Goal: Transaction & Acquisition: Purchase product/service

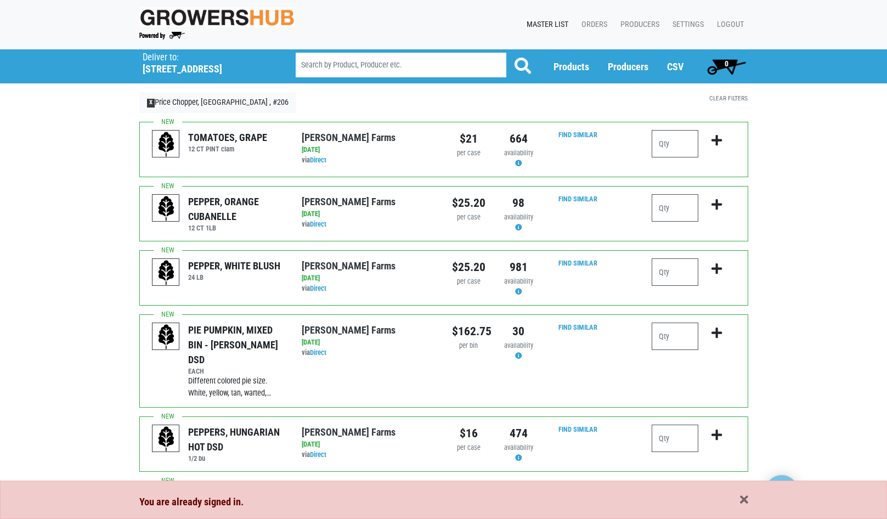
click at [750, 501] on div "You are already signed in." at bounding box center [443, 501] width 625 height 15
click at [745, 500] on span "button" at bounding box center [744, 500] width 8 height 12
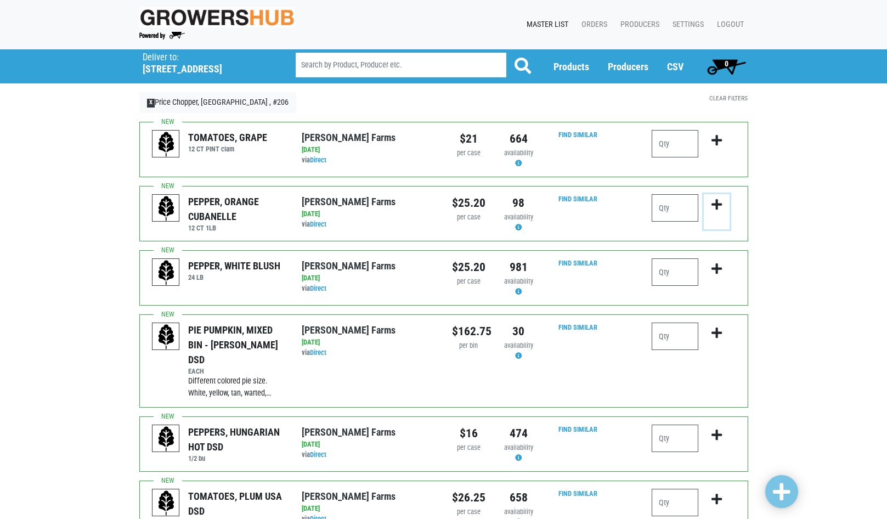
click at [712, 207] on icon "submit" at bounding box center [716, 205] width 10 height 12
click at [661, 209] on input "number" at bounding box center [675, 207] width 47 height 27
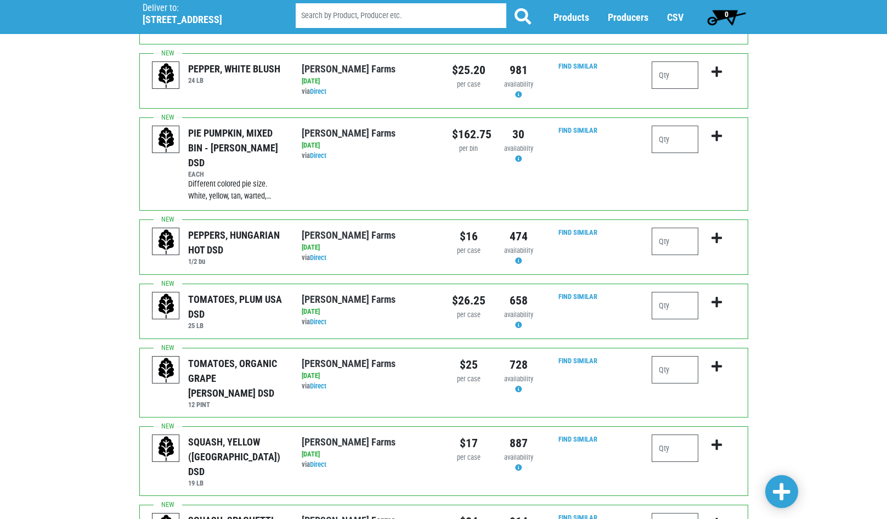
scroll to position [219, 0]
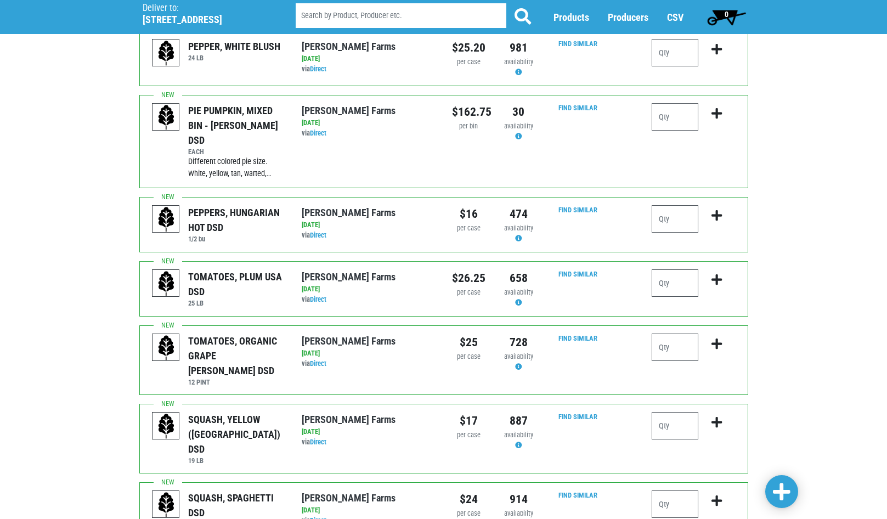
type input "1"
click at [675, 269] on input "number" at bounding box center [675, 282] width 47 height 27
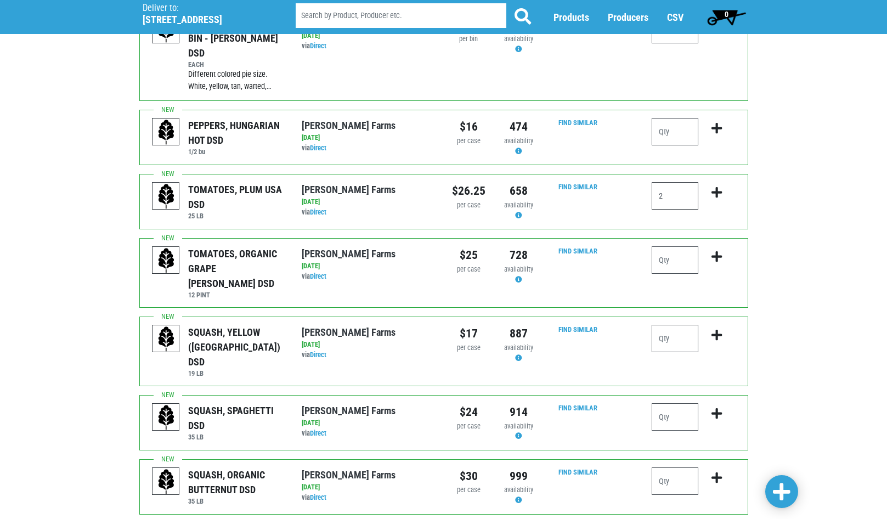
scroll to position [329, 0]
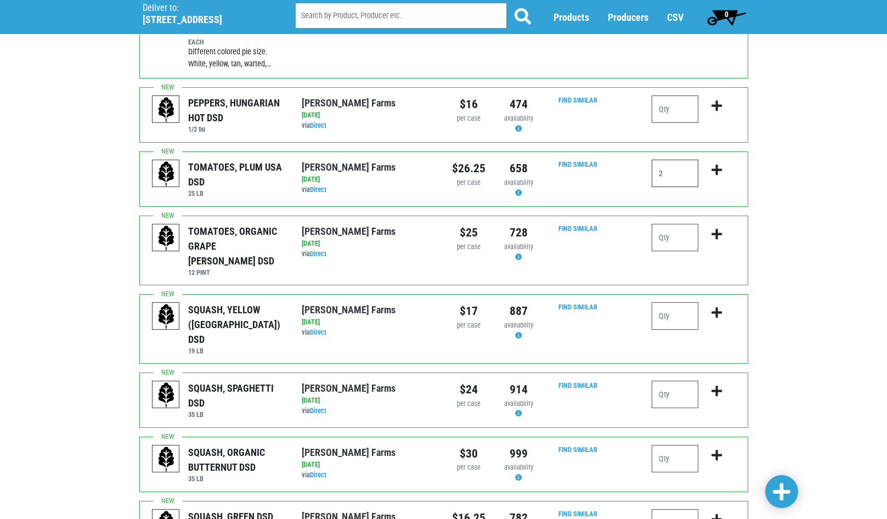
type input "2"
click at [668, 302] on input "number" at bounding box center [675, 315] width 47 height 27
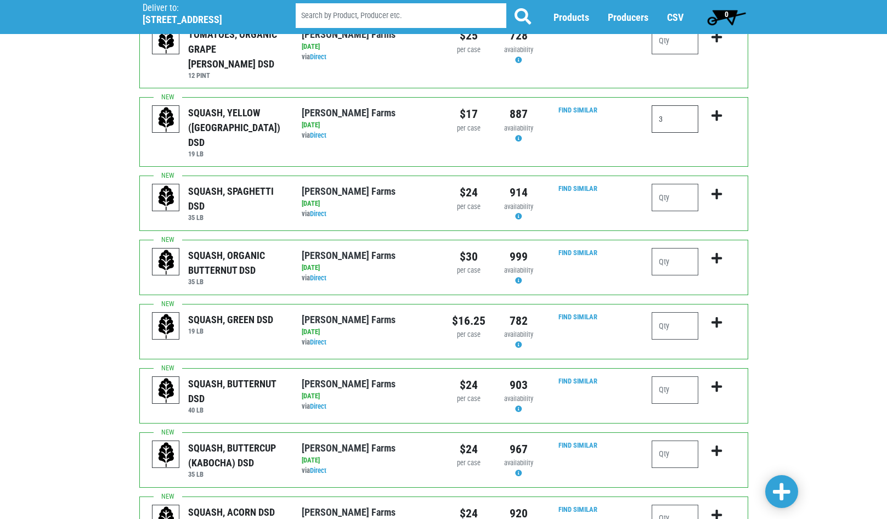
scroll to position [548, 0]
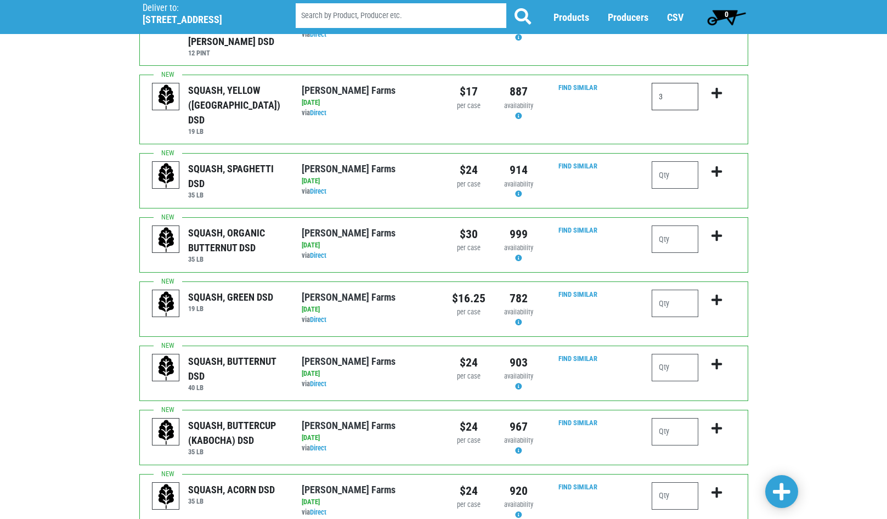
type input "3"
click at [680, 290] on input "number" at bounding box center [675, 303] width 47 height 27
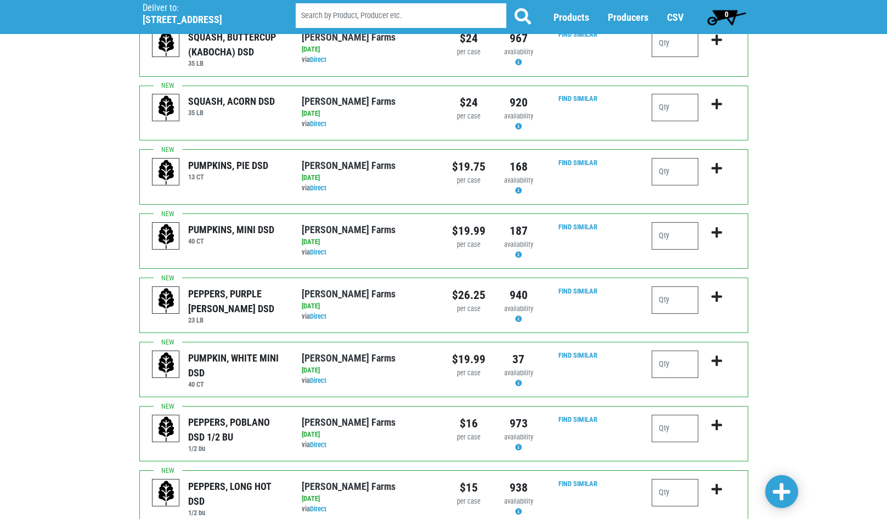
scroll to position [970, 0]
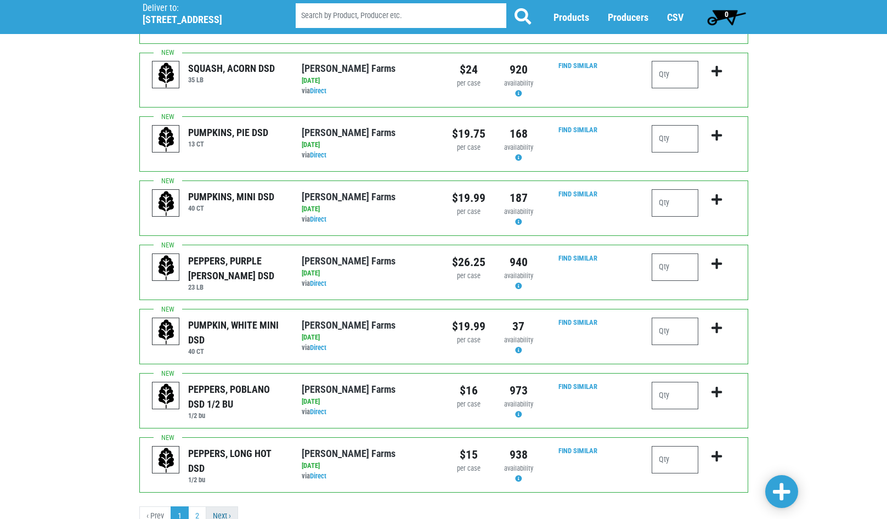
type input "5"
click at [226, 506] on link "Next ›" at bounding box center [222, 516] width 32 height 20
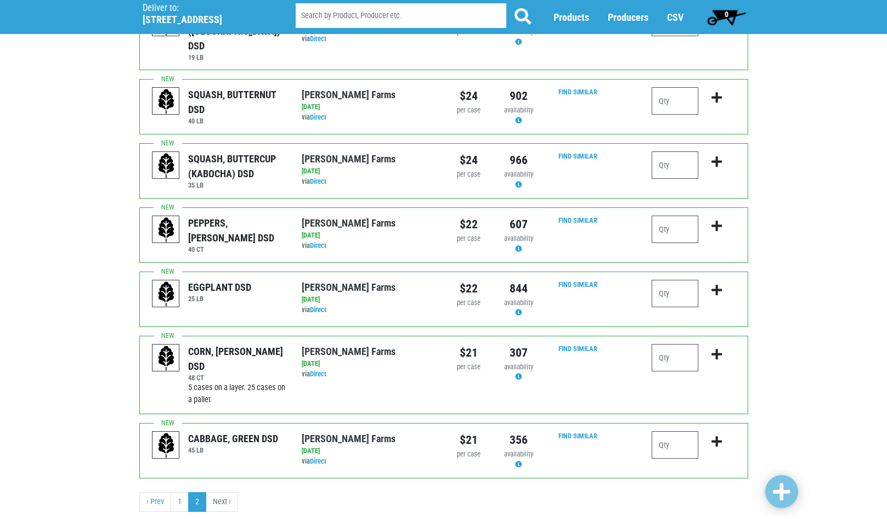
scroll to position [200, 0]
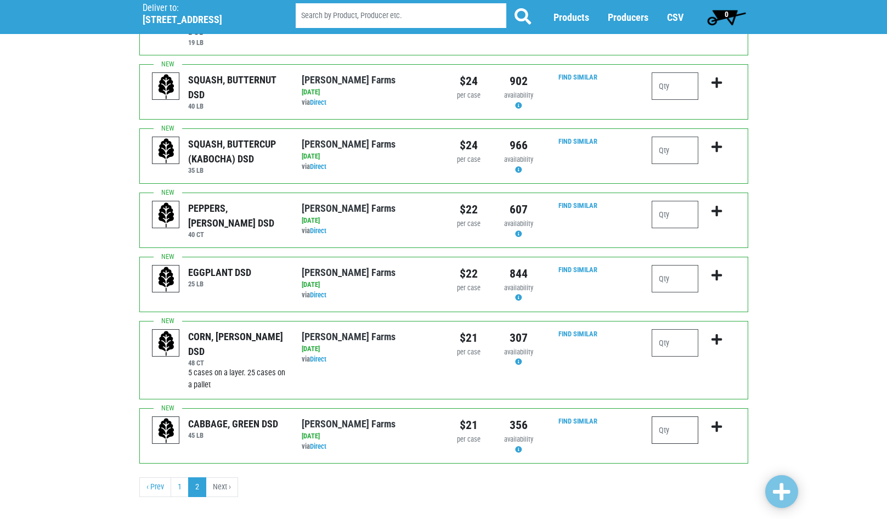
click at [666, 416] on input "number" at bounding box center [675, 429] width 47 height 27
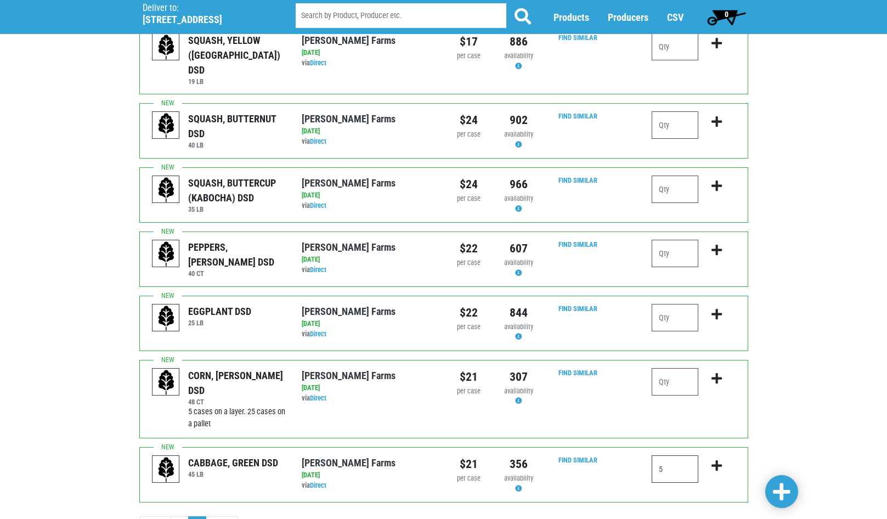
scroll to position [145, 0]
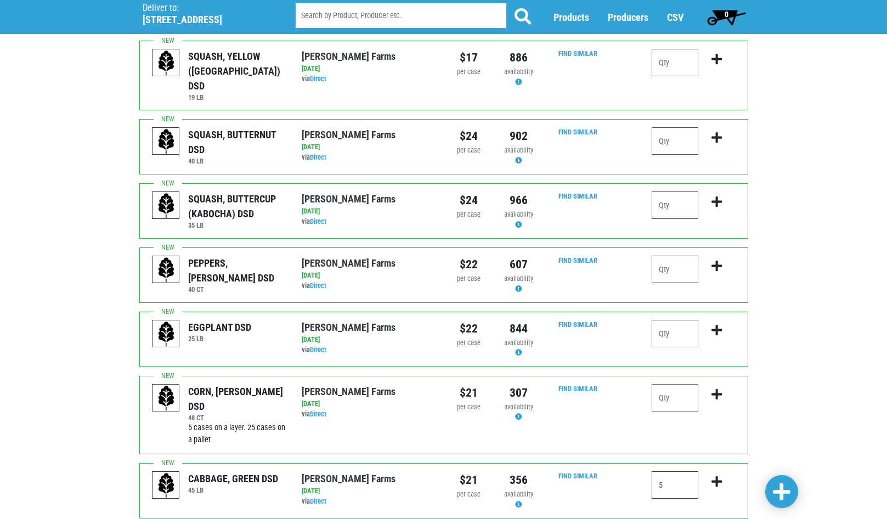
type input "5"
click at [676, 384] on input "number" at bounding box center [675, 397] width 47 height 27
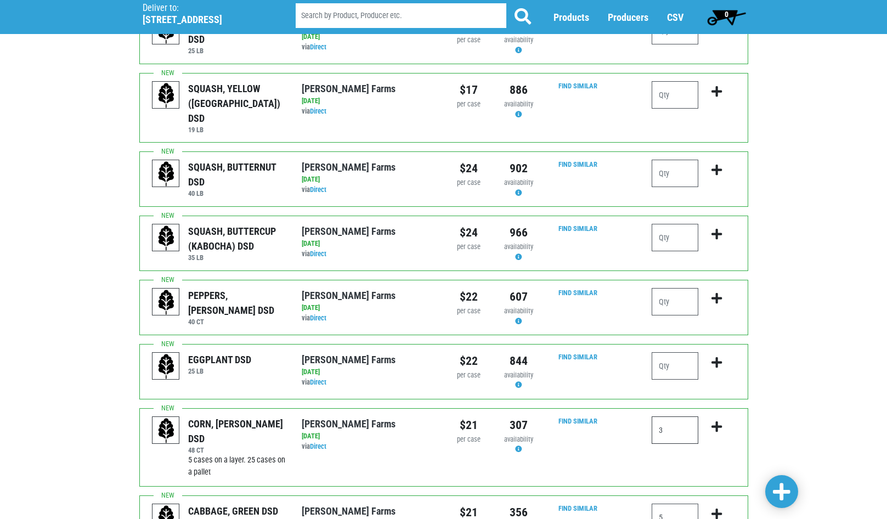
scroll to position [90, 0]
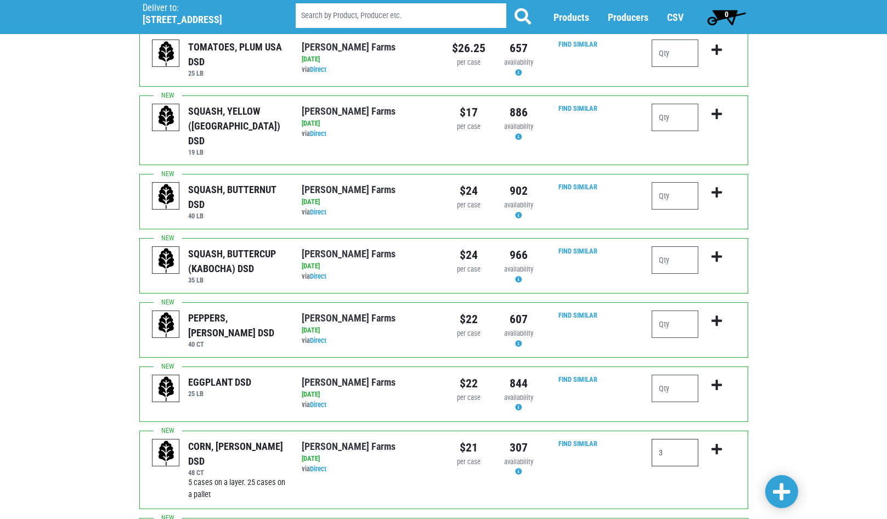
type input "3"
click at [675, 380] on input "number" at bounding box center [675, 388] width 47 height 27
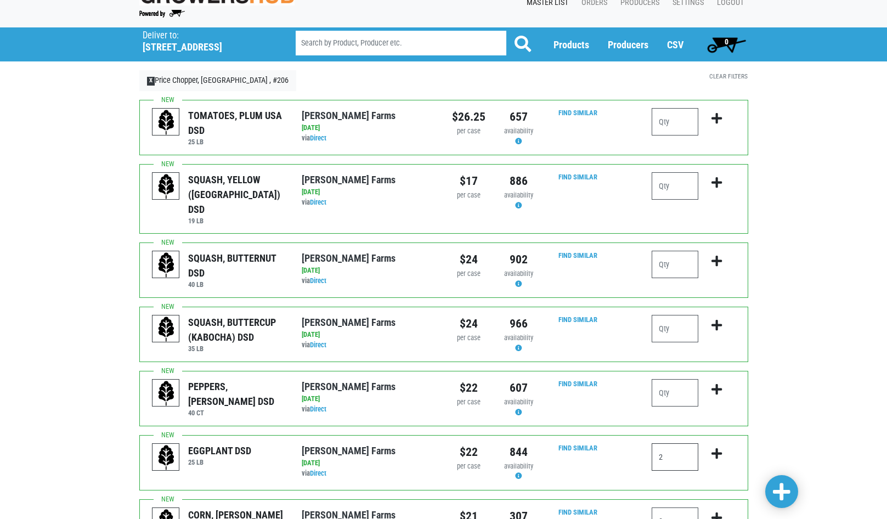
scroll to position [0, 0]
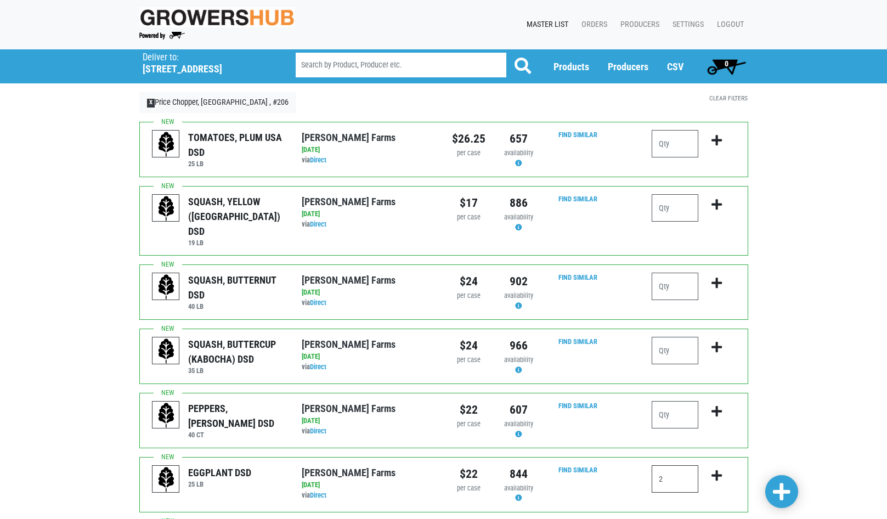
type input "2"
click at [670, 401] on input "number" at bounding box center [675, 414] width 47 height 27
type input "2"
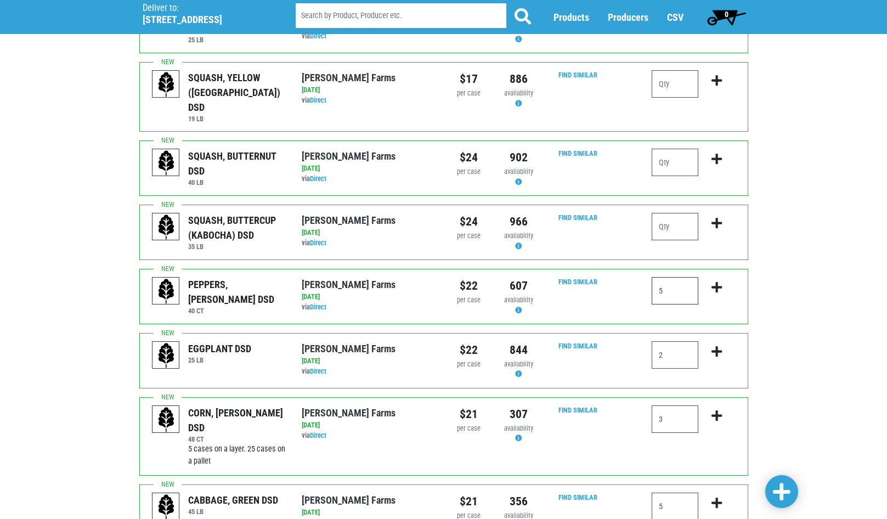
scroll to position [200, 0]
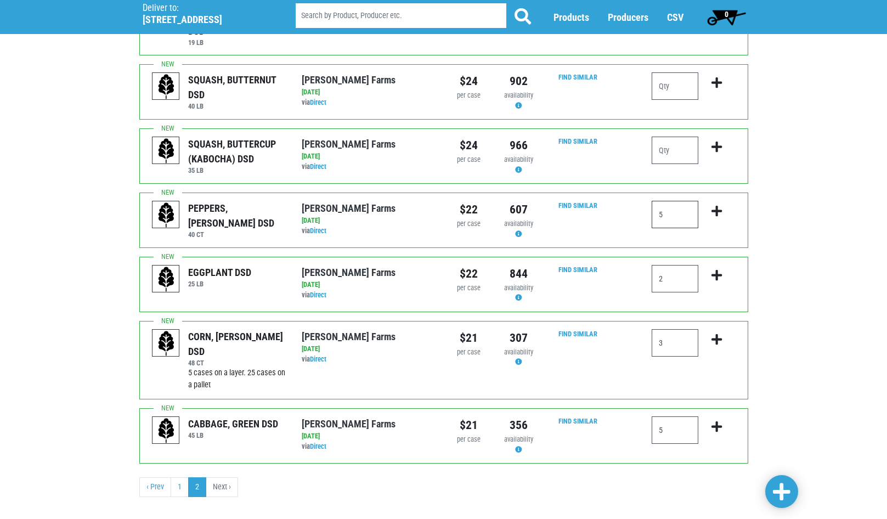
type input "5"
click at [720, 421] on icon "submit" at bounding box center [716, 427] width 10 height 12
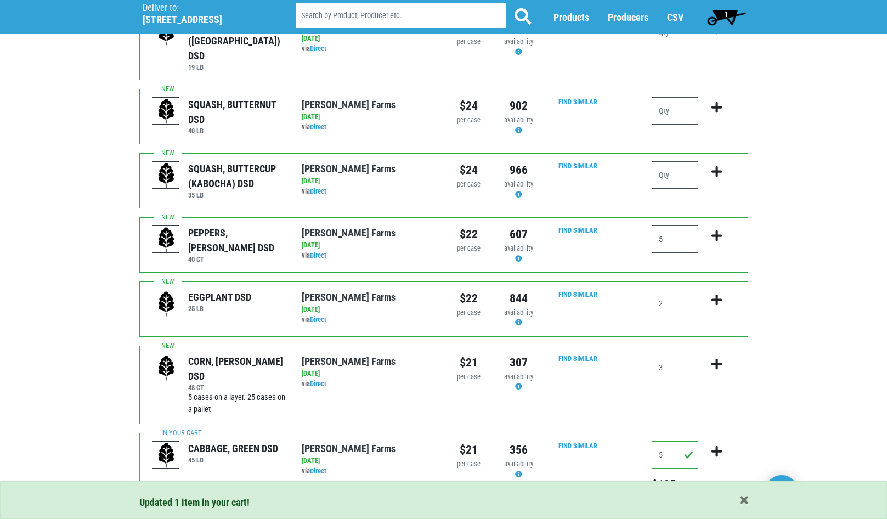
scroll to position [145, 0]
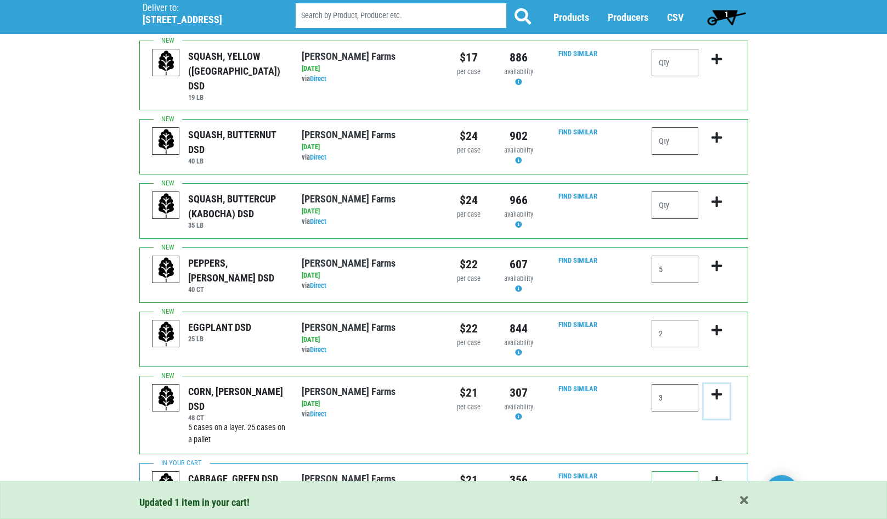
click at [718, 388] on icon "submit" at bounding box center [716, 394] width 10 height 12
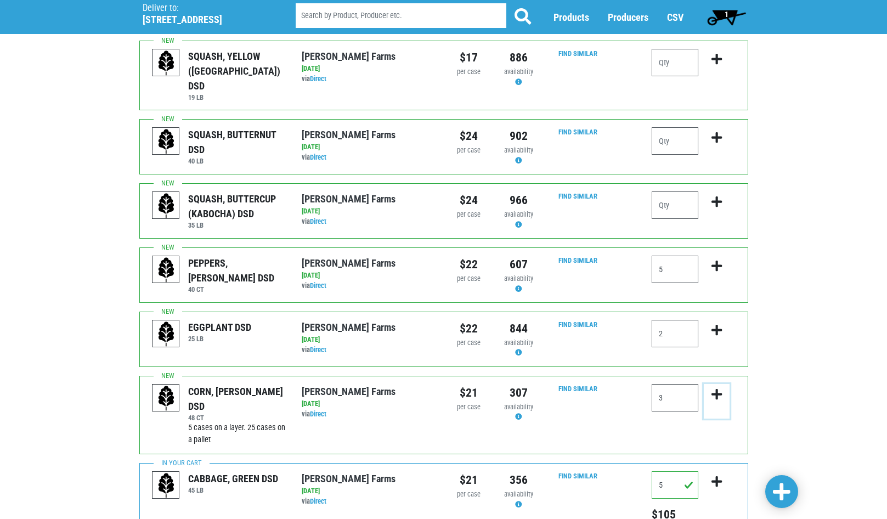
click at [713, 388] on icon "submit" at bounding box center [716, 394] width 10 height 12
click at [713, 324] on icon "submit" at bounding box center [716, 330] width 10 height 12
click at [719, 324] on icon "submit" at bounding box center [716, 330] width 10 height 12
click at [715, 260] on icon "submit" at bounding box center [716, 266] width 10 height 12
click at [681, 256] on input "5" at bounding box center [675, 269] width 47 height 27
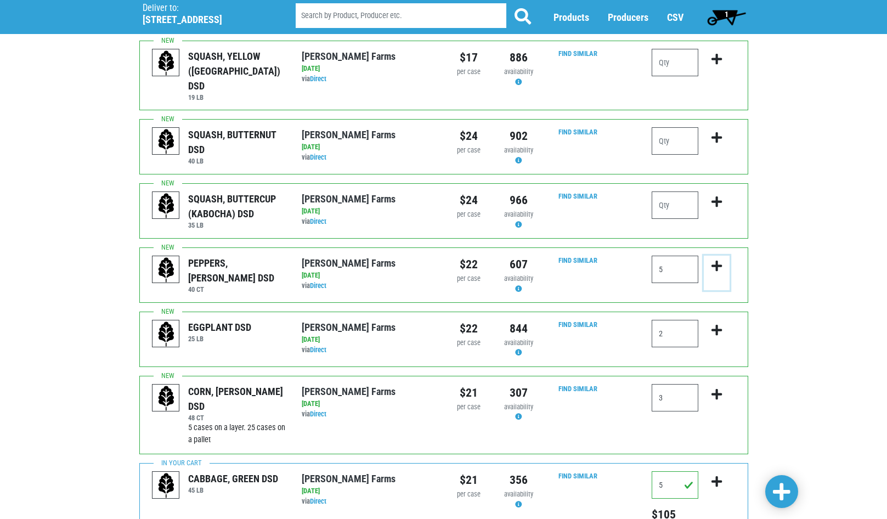
click at [715, 260] on icon "submit" at bounding box center [716, 266] width 10 height 12
click at [717, 324] on icon "submit" at bounding box center [716, 330] width 10 height 12
click at [720, 388] on icon "submit" at bounding box center [716, 394] width 10 height 12
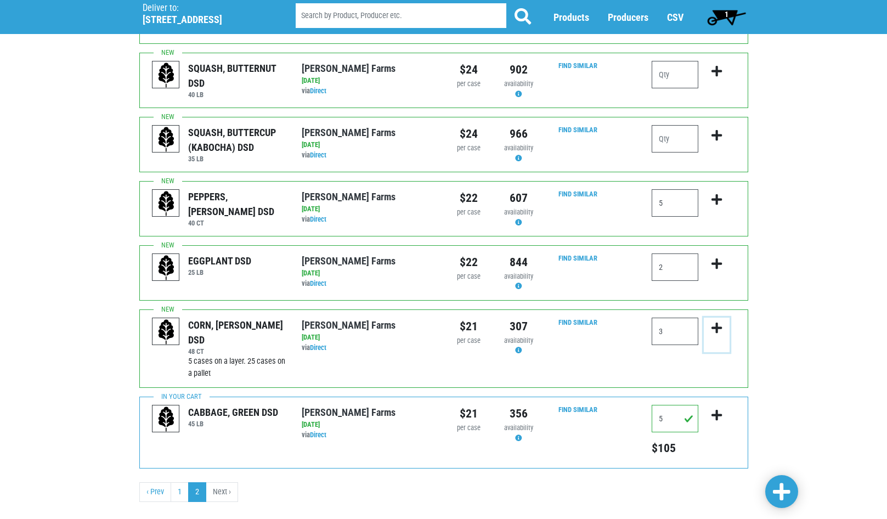
scroll to position [217, 0]
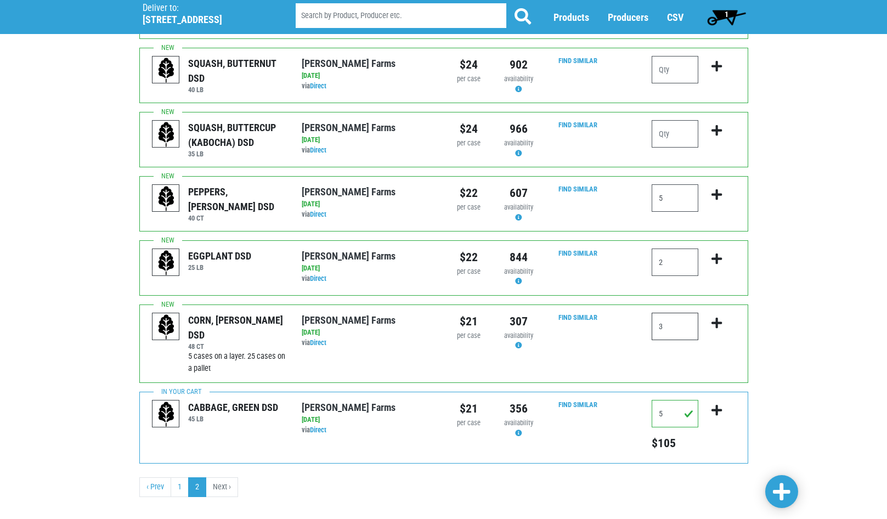
click at [668, 313] on input "3" at bounding box center [675, 326] width 47 height 27
click at [718, 317] on icon "submit" at bounding box center [716, 323] width 10 height 12
click at [779, 484] on span at bounding box center [782, 492] width 18 height 20
click at [154, 477] on link "‹ Prev" at bounding box center [155, 487] width 32 height 20
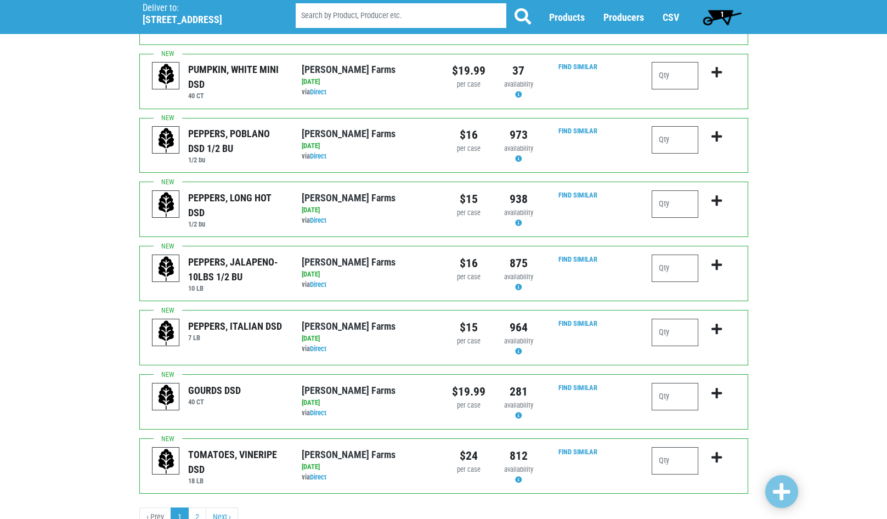
scroll to position [970, 0]
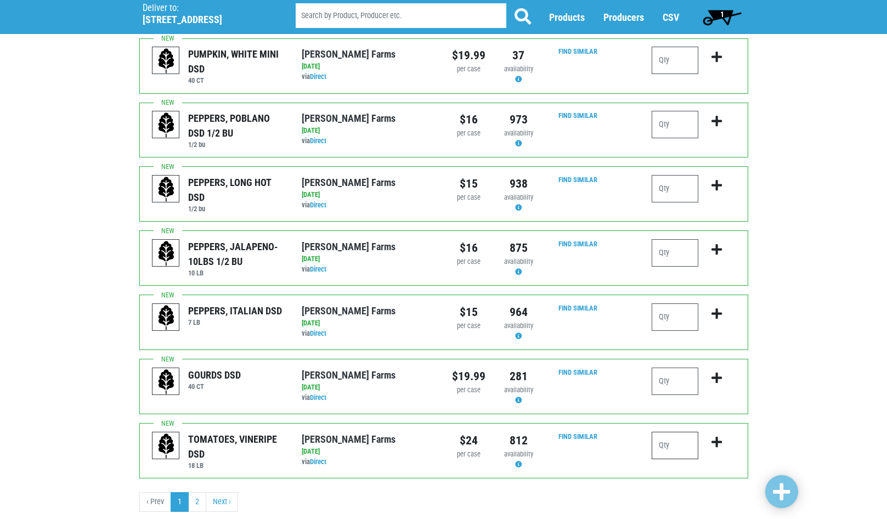
click at [680, 432] on input "number" at bounding box center [675, 445] width 47 height 27
type input "2"
click at [716, 436] on icon "submit" at bounding box center [716, 442] width 10 height 12
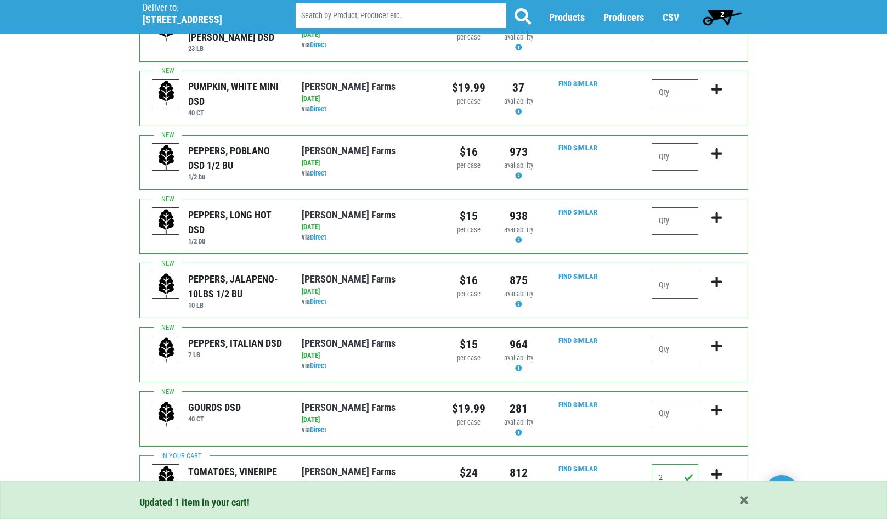
scroll to position [915, 0]
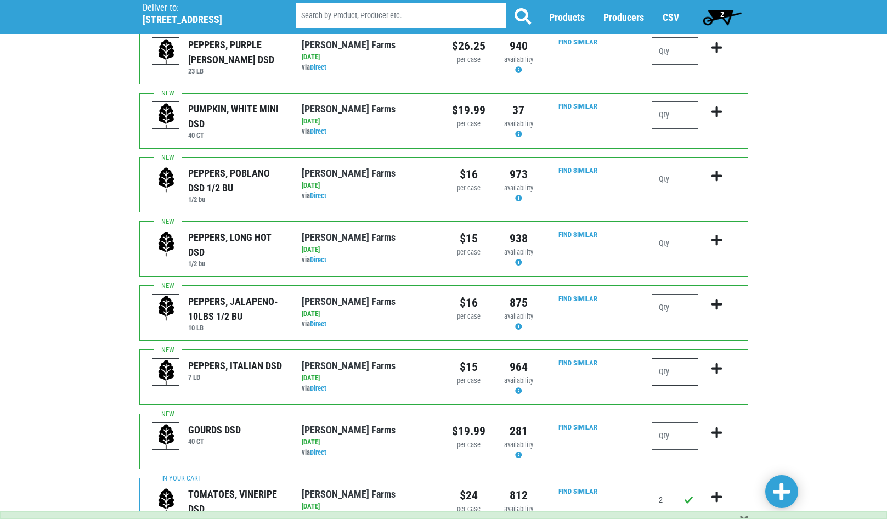
click at [682, 358] on input "number" at bounding box center [675, 371] width 47 height 27
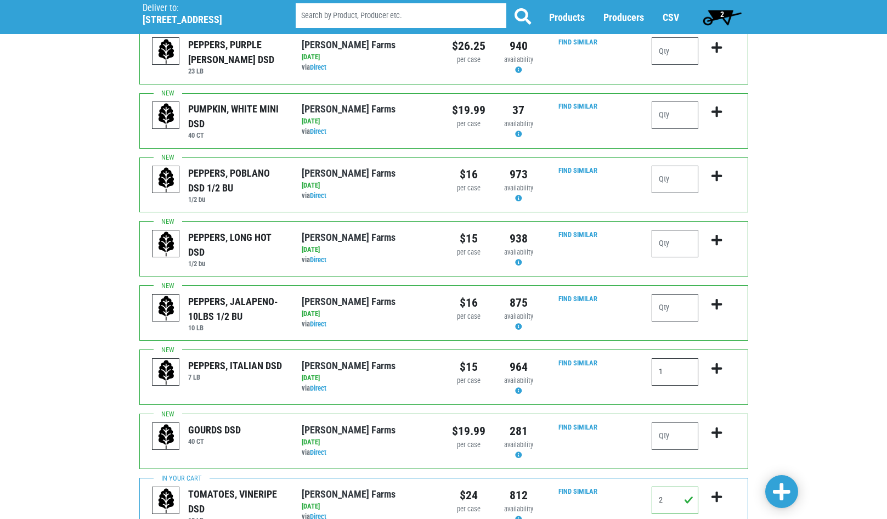
type input "1"
click at [716, 362] on icon "submit" at bounding box center [716, 368] width 10 height 12
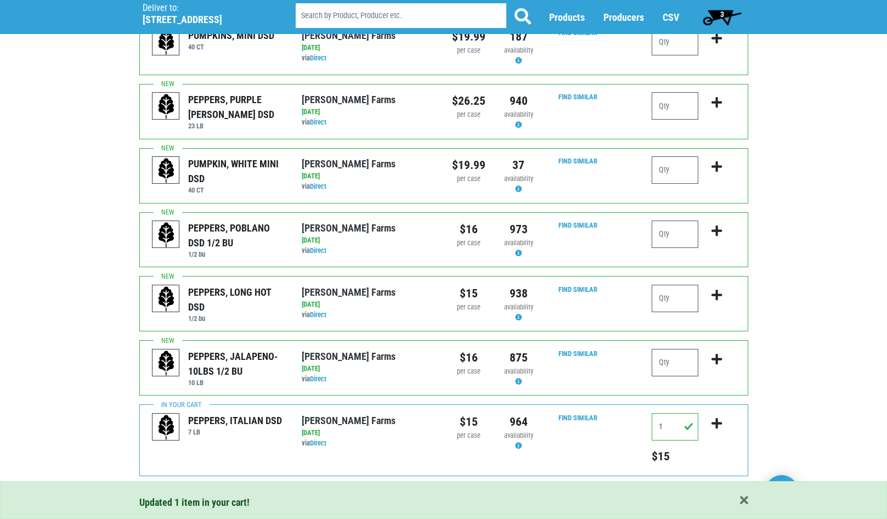
scroll to position [805, 0]
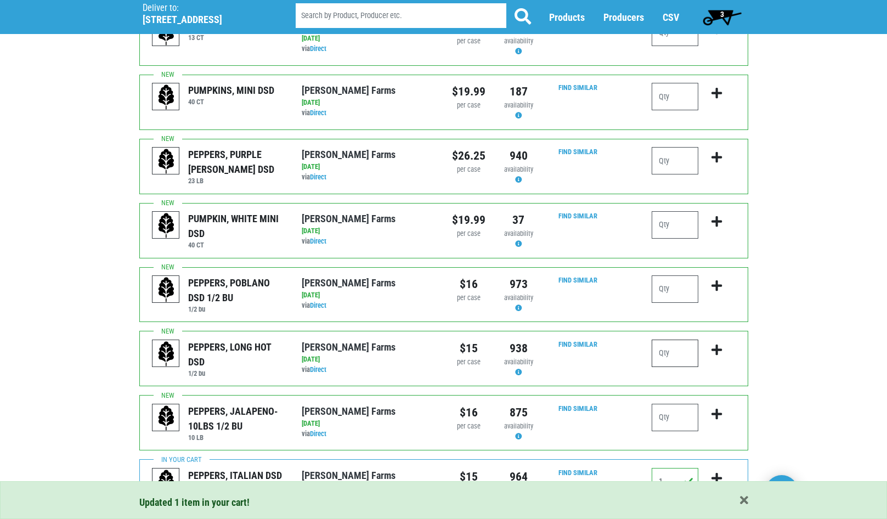
click at [673, 339] on input "number" at bounding box center [675, 352] width 47 height 27
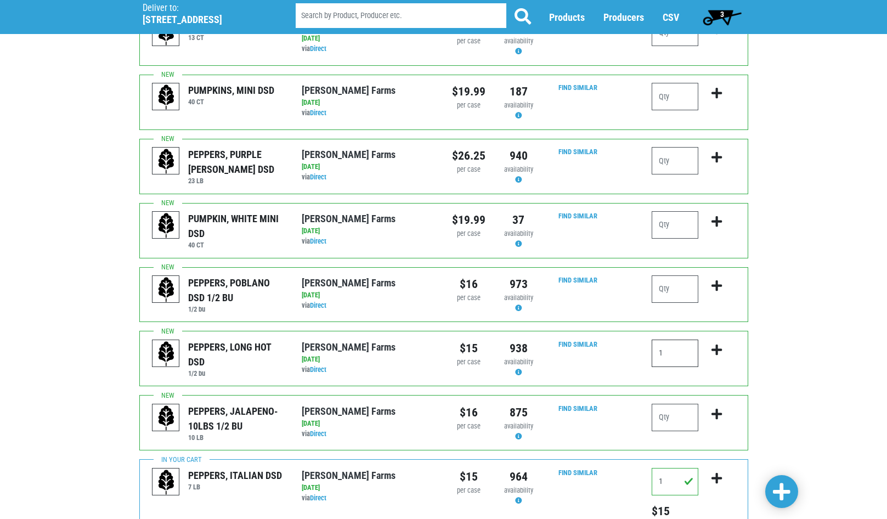
type input "1"
click at [720, 344] on icon "submit" at bounding box center [716, 350] width 10 height 12
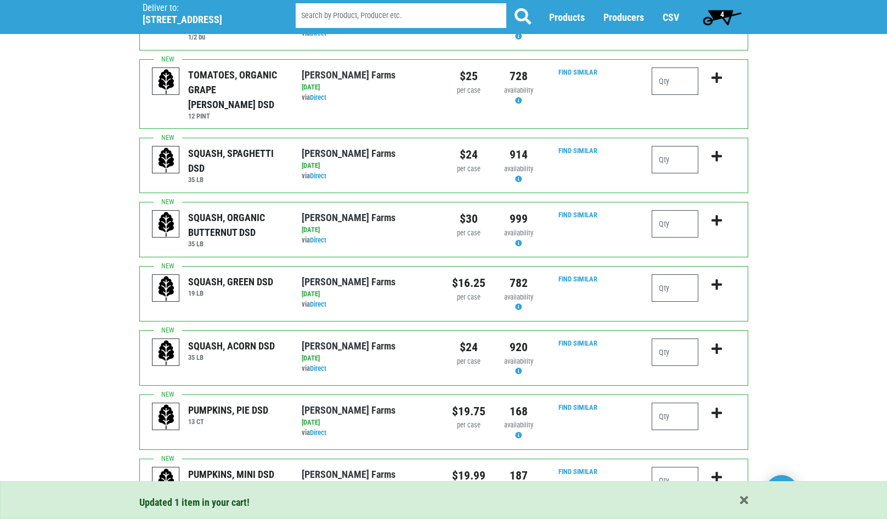
scroll to position [476, 0]
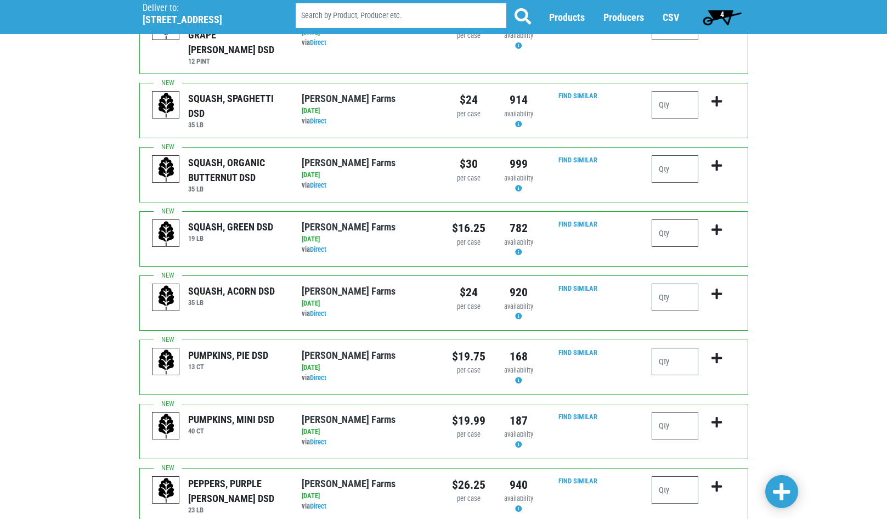
click at [686, 219] on input "number" at bounding box center [675, 232] width 47 height 27
type input "5"
click at [712, 224] on icon "submit" at bounding box center [716, 230] width 10 height 12
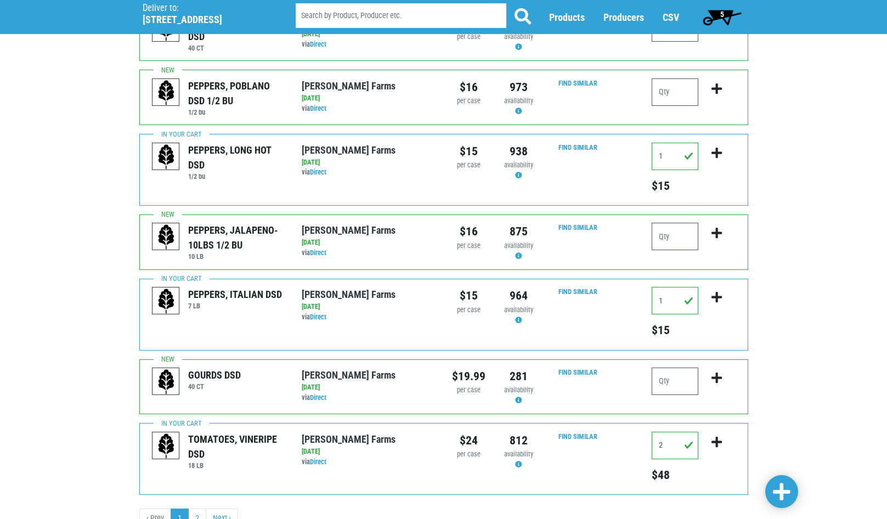
scroll to position [1035, 0]
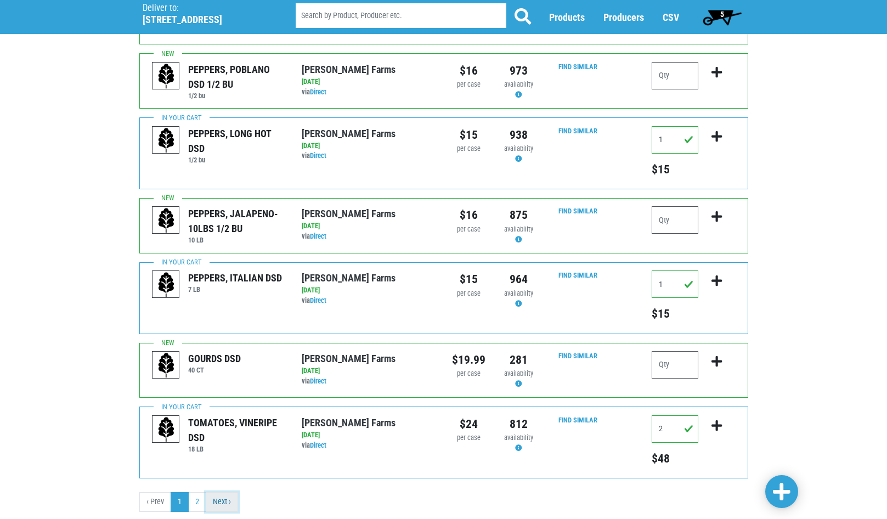
click at [222, 492] on link "Next ›" at bounding box center [222, 502] width 32 height 20
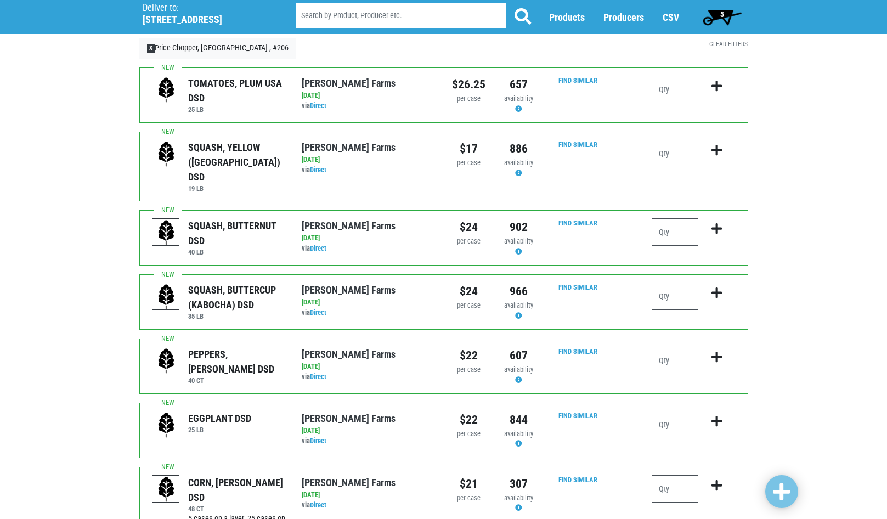
scroll to position [55, 0]
click at [673, 158] on input "number" at bounding box center [675, 152] width 47 height 27
type input "3"
click at [718, 148] on icon "submit" at bounding box center [716, 150] width 10 height 12
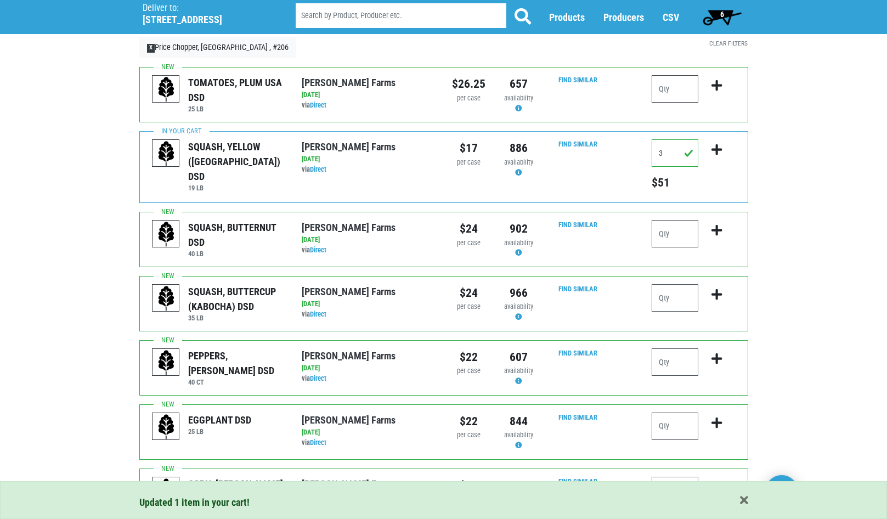
click at [676, 92] on input "number" at bounding box center [675, 88] width 47 height 27
type input "2"
click at [717, 86] on icon "submit" at bounding box center [716, 86] width 10 height 12
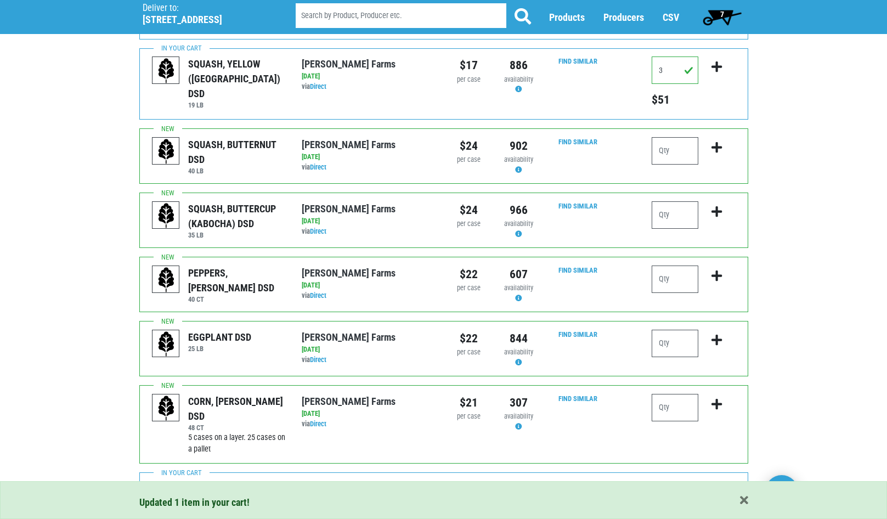
scroll to position [165, 0]
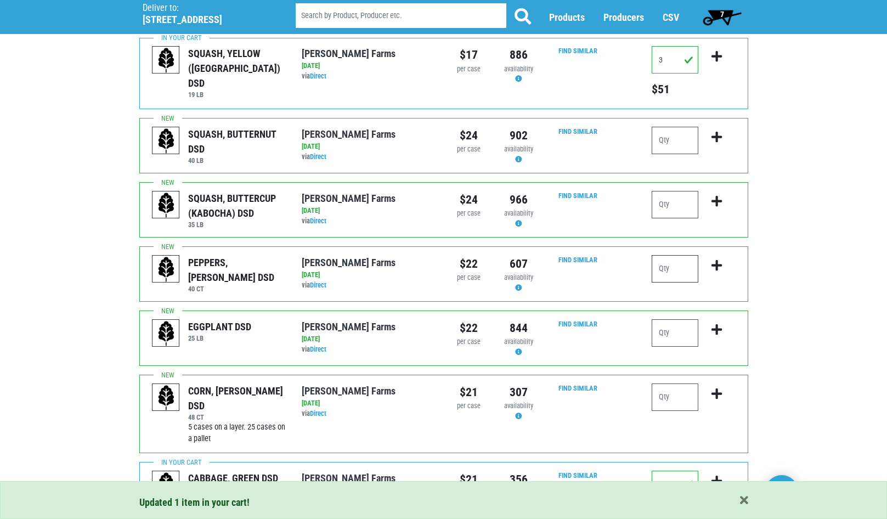
click at [679, 264] on input "number" at bounding box center [675, 268] width 47 height 27
type input "6"
click at [715, 265] on icon "submit" at bounding box center [716, 265] width 10 height 12
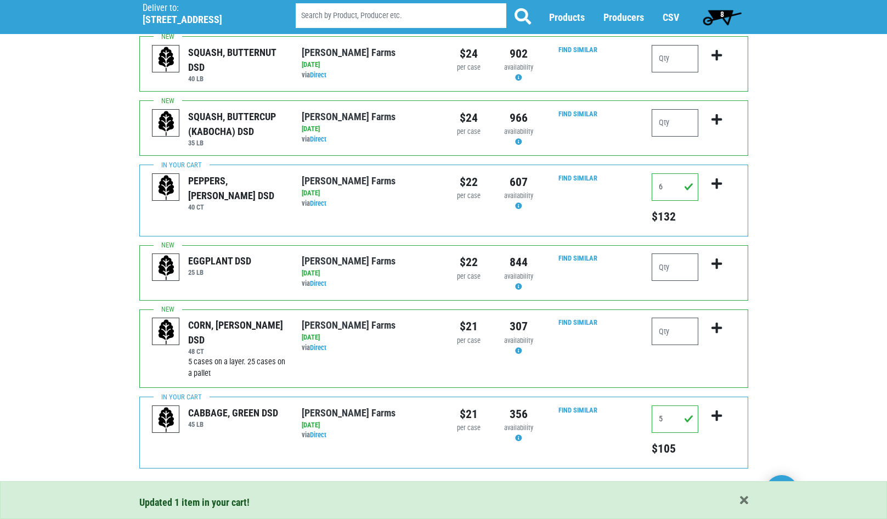
scroll to position [265, 0]
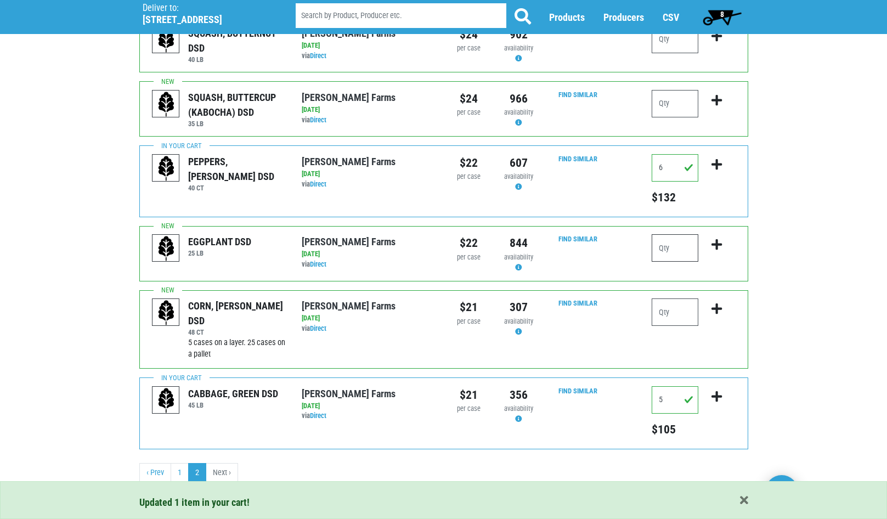
click at [679, 254] on input "number" at bounding box center [675, 247] width 47 height 27
type input "1"
click at [718, 243] on icon "submit" at bounding box center [716, 245] width 10 height 12
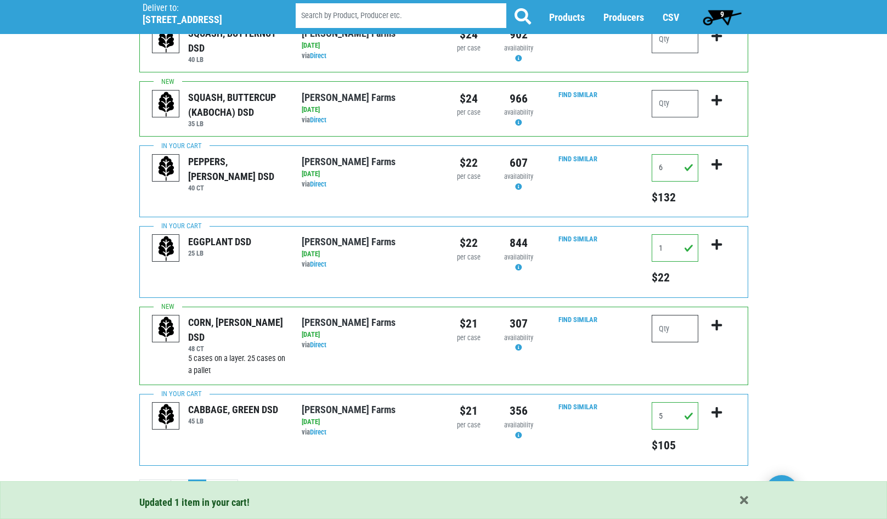
click at [679, 326] on input "number" at bounding box center [675, 328] width 47 height 27
type input "3"
click at [715, 321] on icon "submit" at bounding box center [716, 325] width 10 height 12
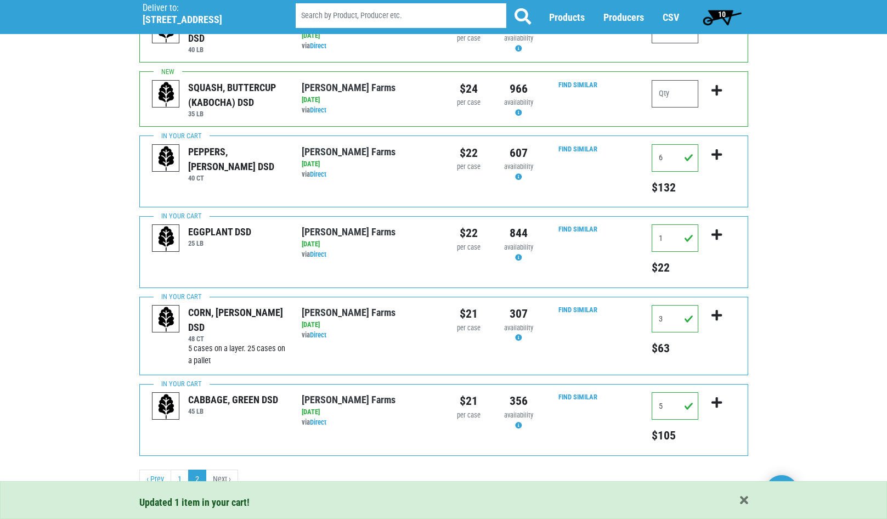
scroll to position [282, 0]
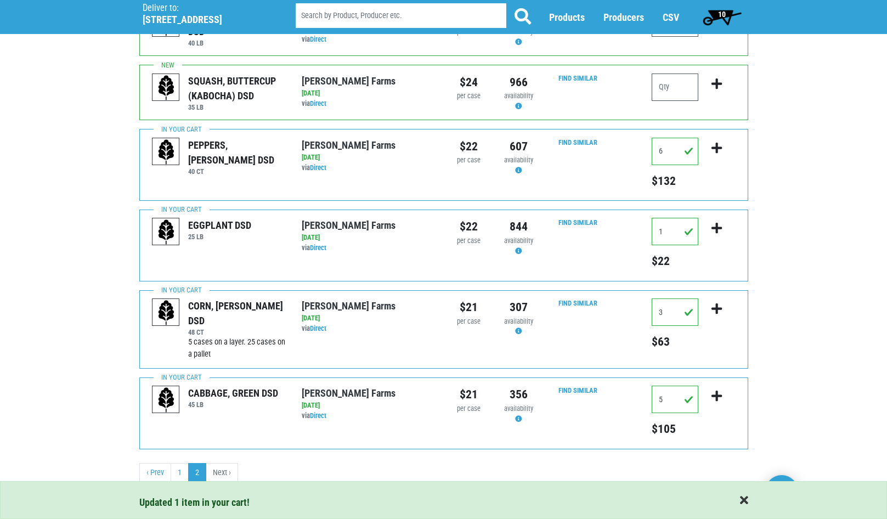
click at [743, 497] on span "button" at bounding box center [744, 501] width 8 height 12
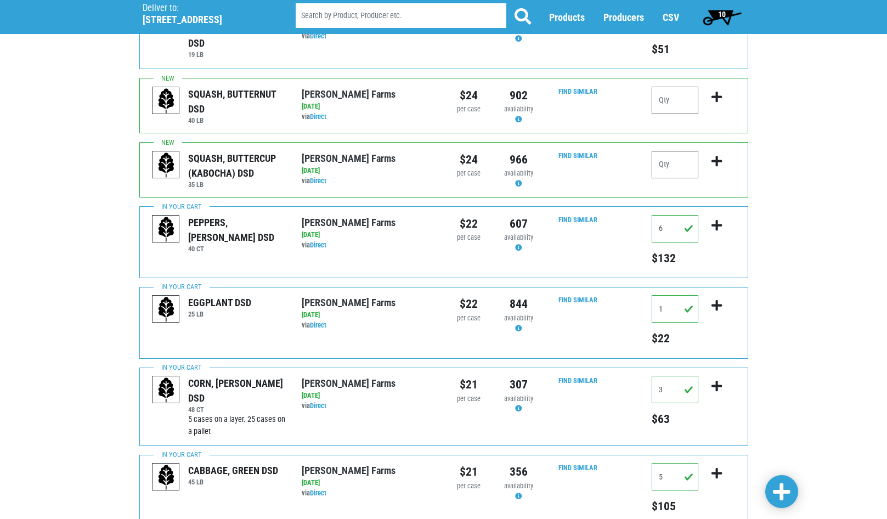
scroll to position [0, 0]
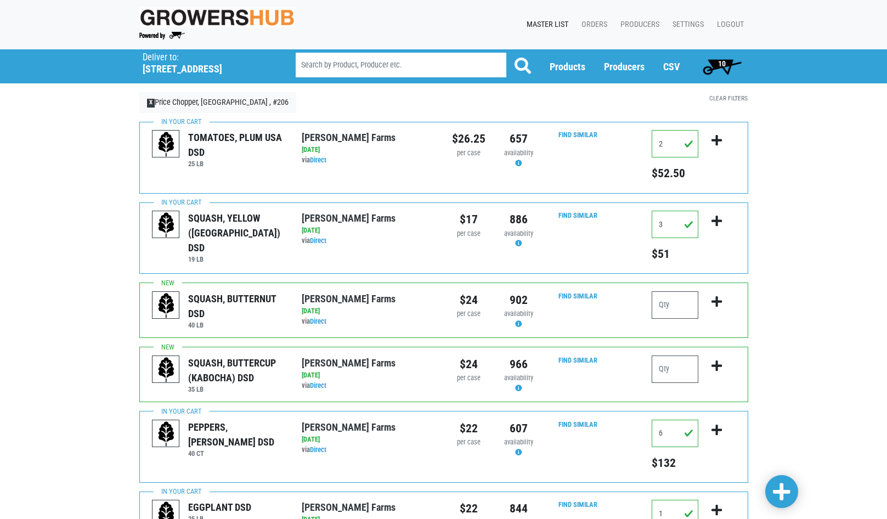
click at [720, 62] on span "10" at bounding box center [722, 63] width 8 height 9
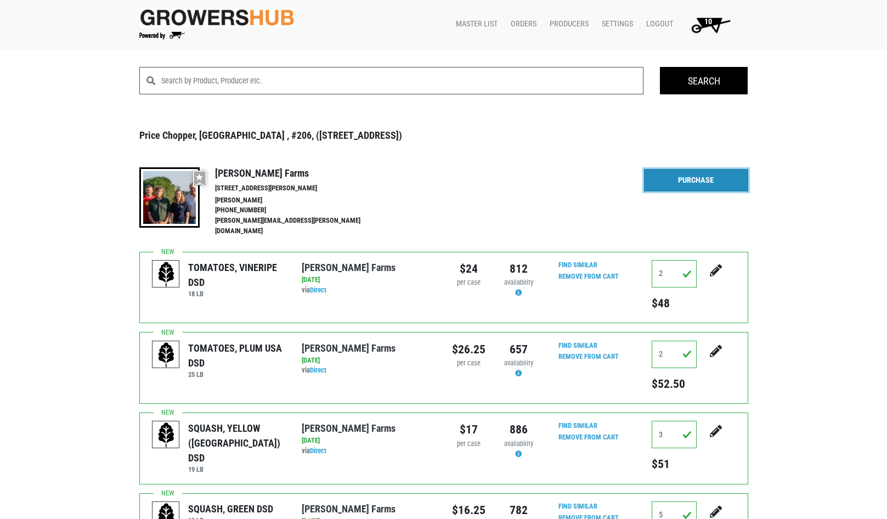
click at [684, 183] on link "Purchase" at bounding box center [696, 180] width 104 height 23
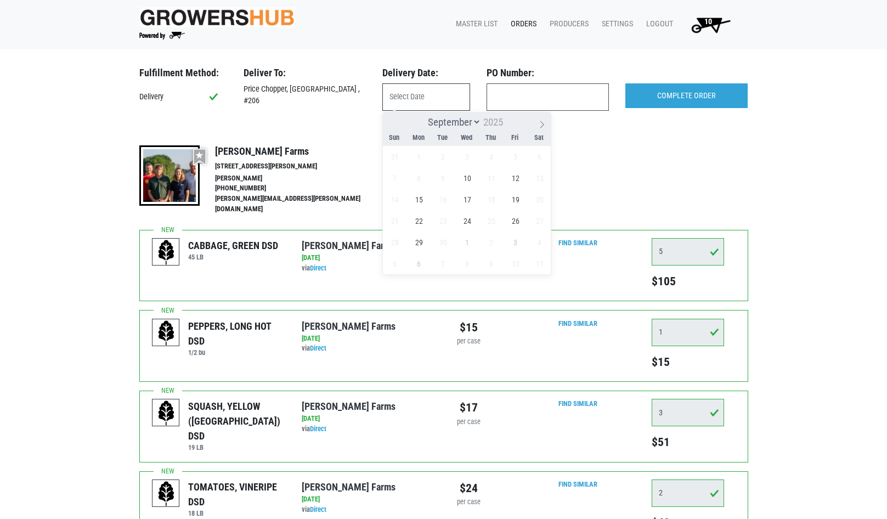
click at [421, 99] on input "text" at bounding box center [426, 96] width 88 height 27
click at [470, 179] on span "10" at bounding box center [466, 177] width 21 height 21
type input "[DATE]"
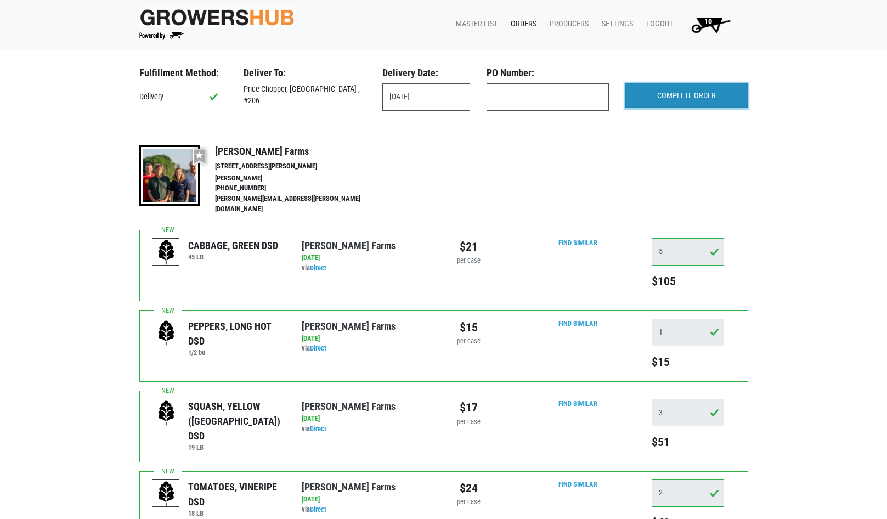
click at [682, 98] on input "COMPLETE ORDER" at bounding box center [686, 95] width 122 height 25
